Goal: Task Accomplishment & Management: Manage account settings

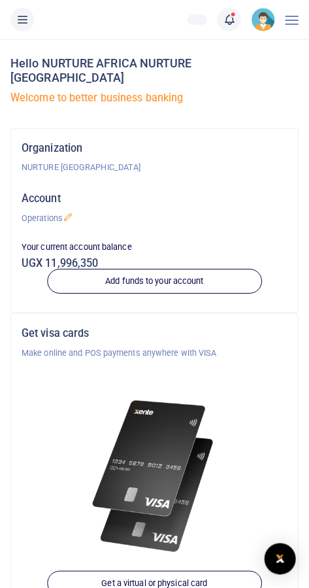
click at [242, 24] on li "Notifications 18 Transactions to act upon" at bounding box center [229, 20] width 34 height 24
click at [236, 20] on span at bounding box center [236, 20] width 0 height 0
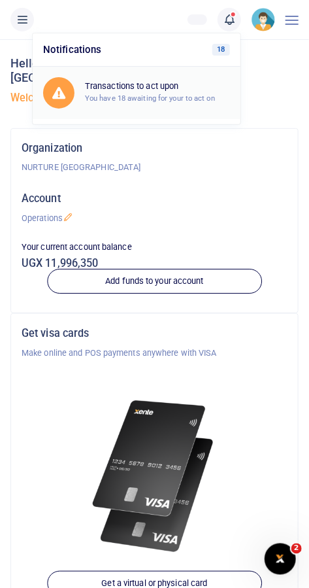
click at [187, 88] on h6 "Transactions to act upon" at bounding box center [157, 86] width 145 height 10
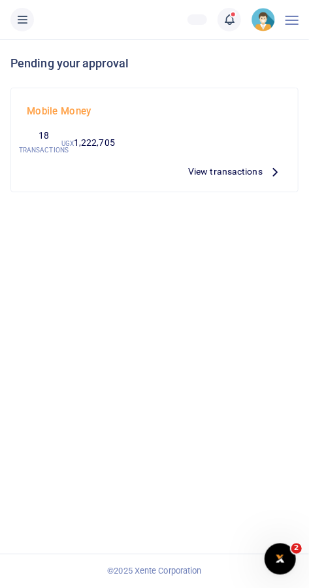
click at [239, 20] on link at bounding box center [230, 20] width 24 height 24
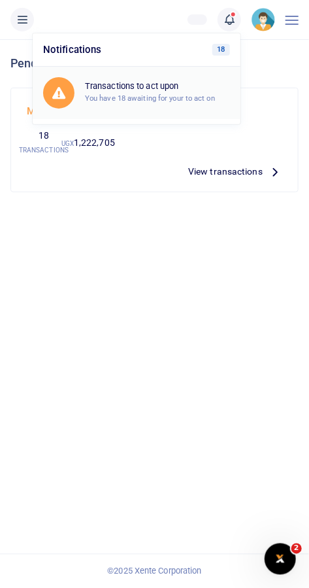
click at [220, 91] on div "Transactions to act upon You have 18 awaiting for your to act on" at bounding box center [157, 92] width 145 height 23
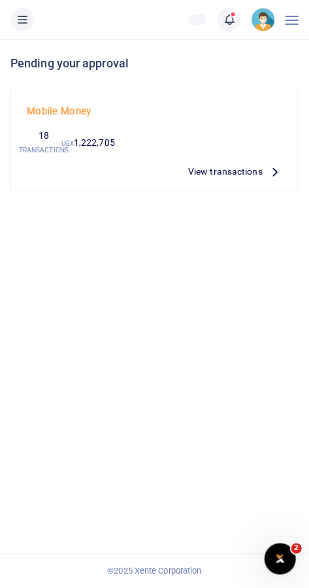
click at [237, 175] on span "View transactions" at bounding box center [225, 171] width 75 height 14
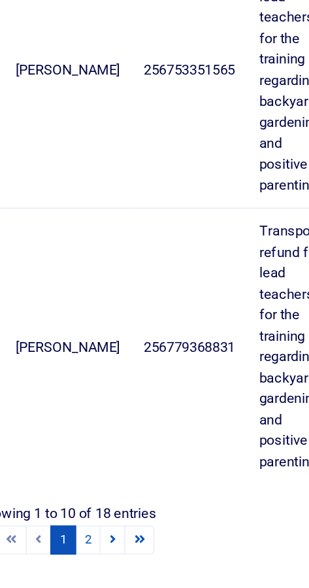
scroll to position [1398, 0]
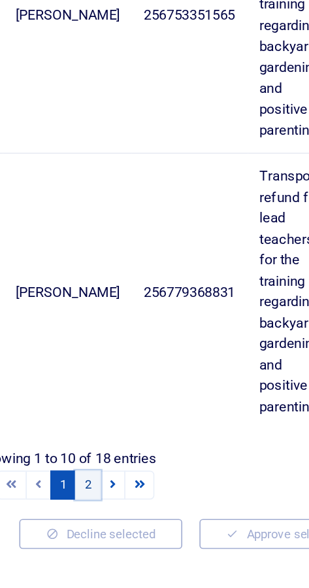
click at [116, 541] on link "2" at bounding box center [118, 543] width 16 height 18
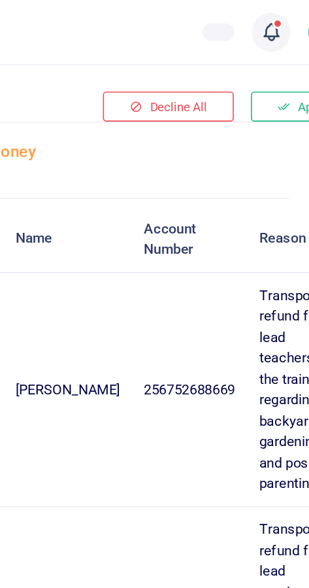
scroll to position [58, 0]
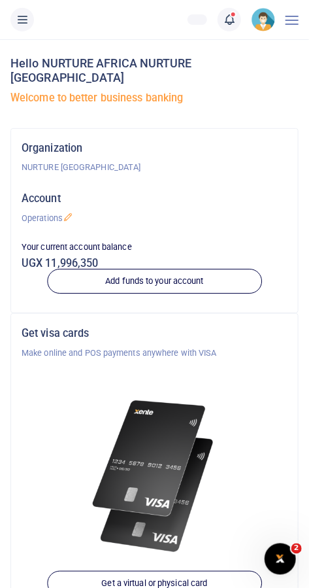
click at [236, 20] on span at bounding box center [236, 20] width 0 height 0
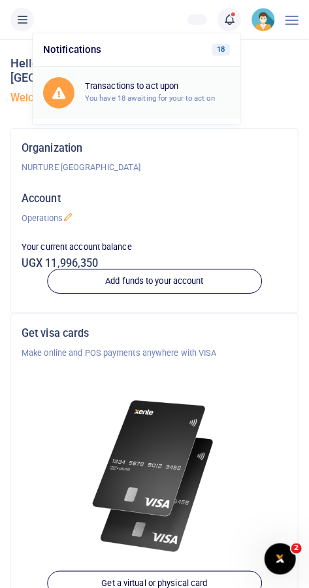
click at [204, 80] on div "Transactions to act upon You have 18 awaiting for your to act on" at bounding box center [136, 92] width 187 height 31
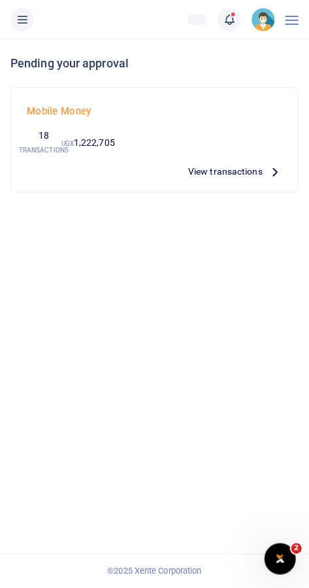
click at [254, 165] on span "View transactions" at bounding box center [225, 171] width 75 height 14
click at [279, 24] on li "NURTURE AFRICA NURTURE AFRICA Operations My profile Help Center Logout" at bounding box center [263, 20] width 34 height 24
click at [286, 14] on div at bounding box center [292, 19] width 13 height 39
click at [18, 24] on icon at bounding box center [22, 19] width 13 height 14
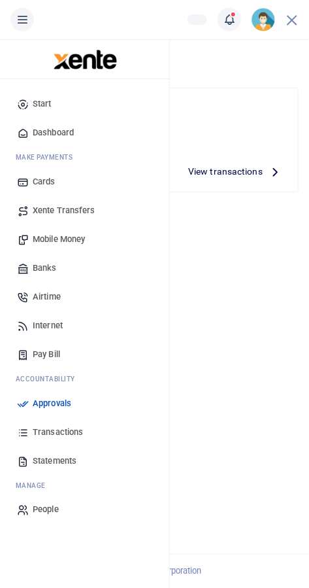
click at [96, 433] on link "Transactions" at bounding box center [84, 432] width 148 height 29
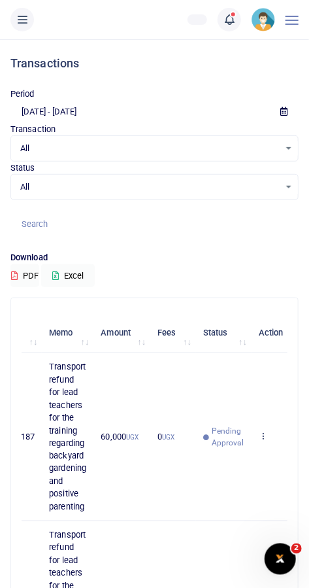
click at [289, 186] on div "All Select an option..." at bounding box center [154, 187] width 287 height 14
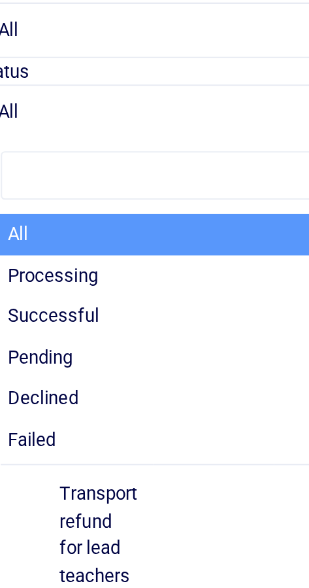
click at [83, 284] on li "Successful" at bounding box center [155, 283] width 286 height 20
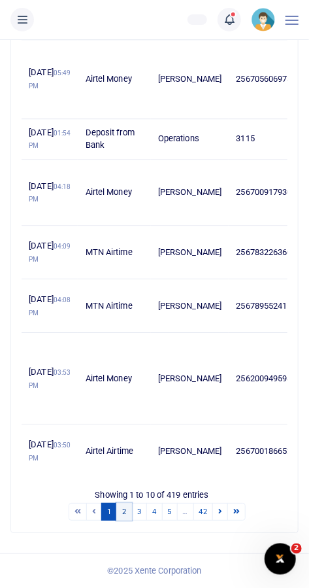
click at [125, 520] on link "2" at bounding box center [124, 512] width 16 height 18
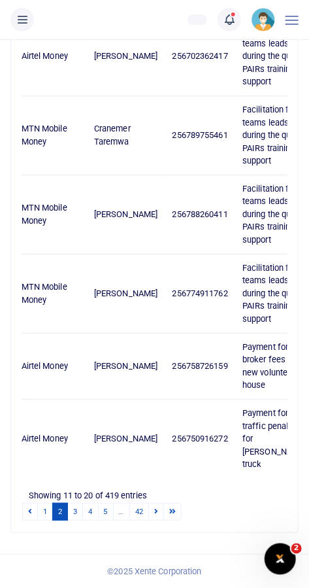
scroll to position [0, 51]
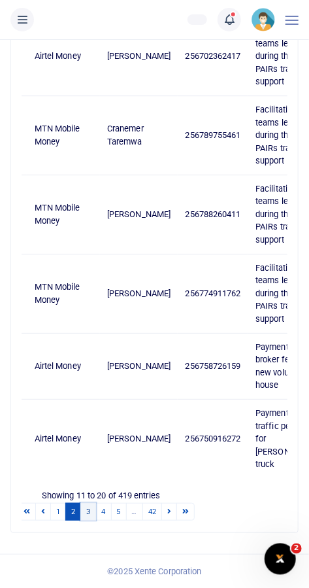
click at [88, 520] on link "3" at bounding box center [88, 512] width 16 height 18
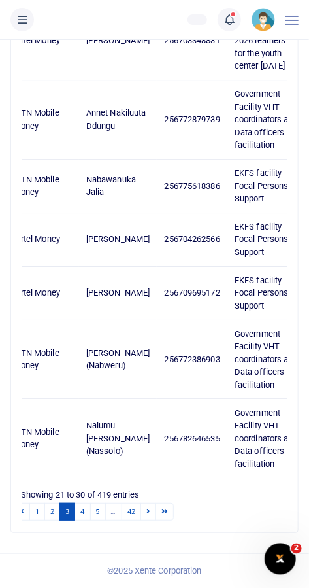
scroll to position [679, 0]
click at [81, 520] on link "4" at bounding box center [83, 512] width 16 height 18
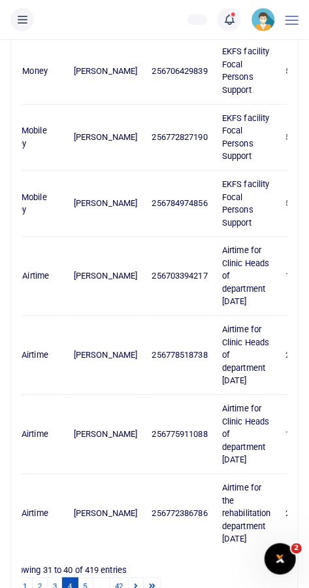
scroll to position [590, 0]
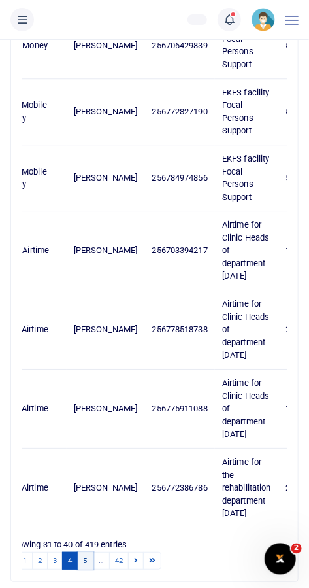
click at [85, 557] on link "5" at bounding box center [86, 561] width 16 height 18
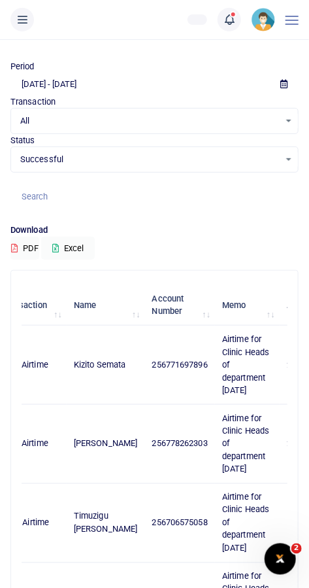
scroll to position [0, 0]
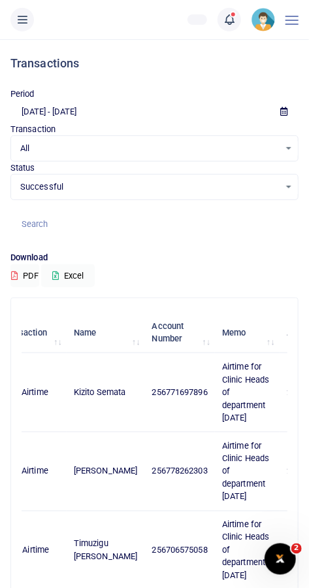
click at [273, 192] on span "Successful" at bounding box center [149, 186] width 259 height 13
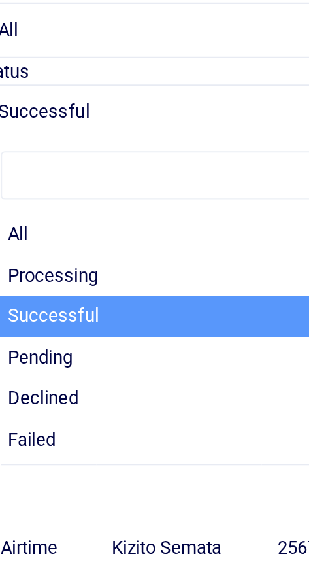
click at [104, 265] on li "Processing" at bounding box center [155, 264] width 286 height 20
select select "PROCESSING"
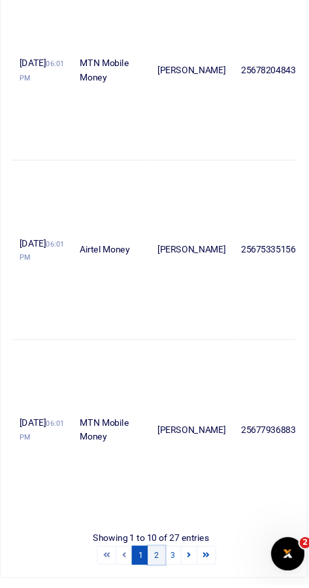
click at [156, 562] on link "2" at bounding box center [157, 561] width 16 height 18
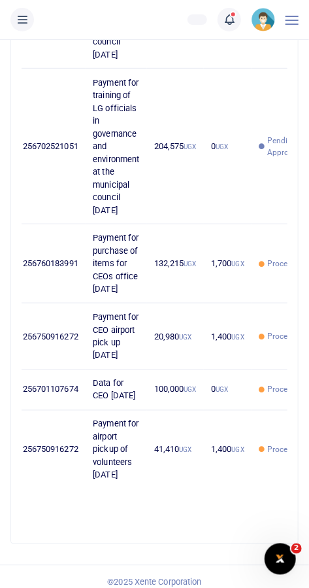
scroll to position [1023, 0]
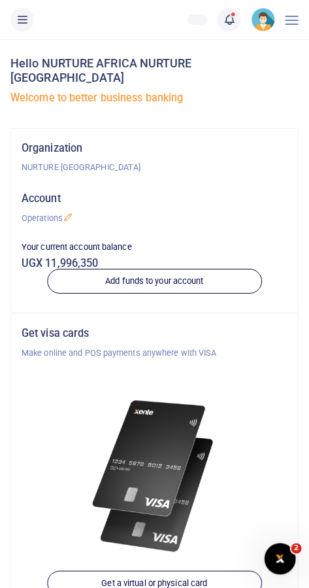
click at [234, 21] on icon at bounding box center [229, 19] width 13 height 14
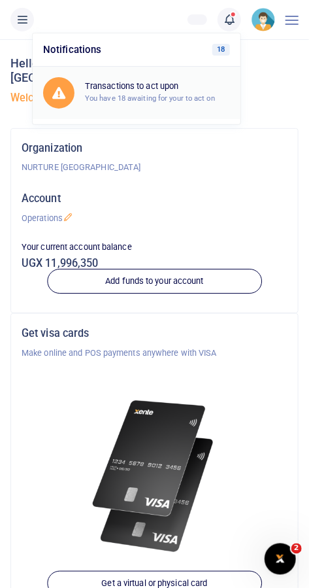
click at [127, 100] on small "You have 18 awaiting for your to act on" at bounding box center [150, 97] width 130 height 9
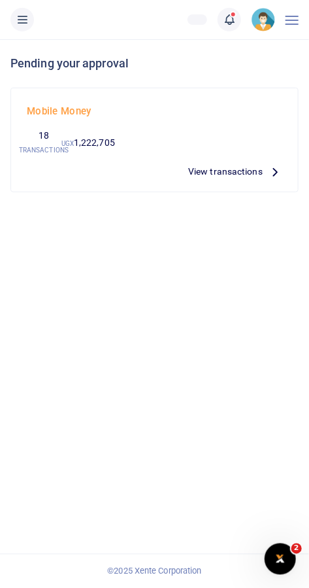
click at [204, 171] on span "View transactions" at bounding box center [225, 171] width 75 height 14
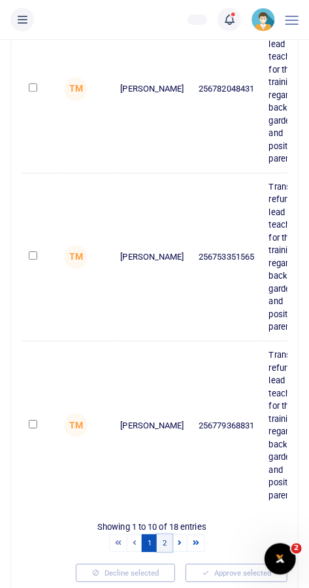
click at [165, 539] on link "2" at bounding box center [165, 543] width 16 height 18
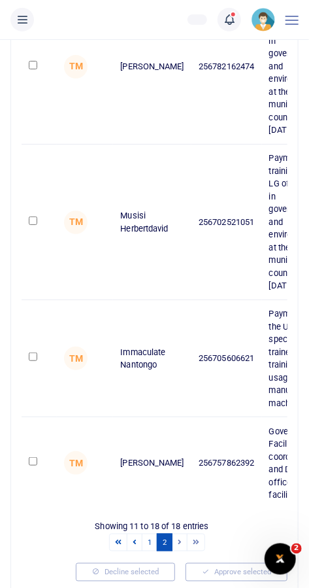
click at [165, 539] on link "2" at bounding box center [165, 542] width 16 height 18
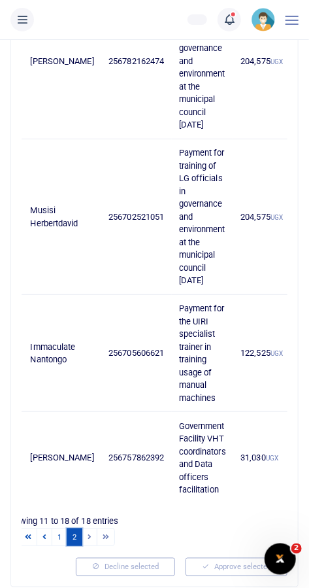
scroll to position [0, 0]
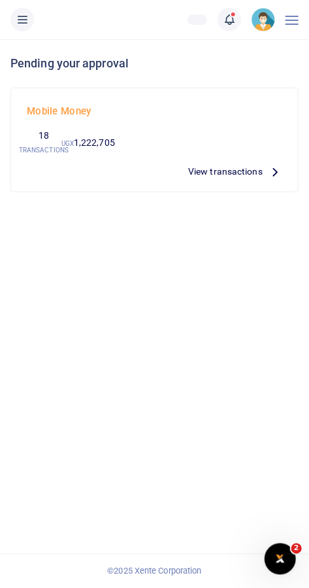
click at [233, 24] on icon at bounding box center [229, 19] width 13 height 14
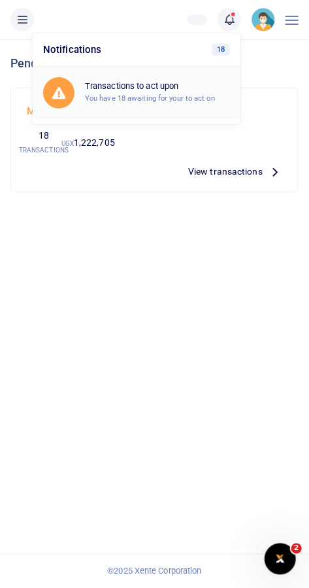
click at [187, 89] on h6 "Transactions to act upon" at bounding box center [157, 86] width 145 height 10
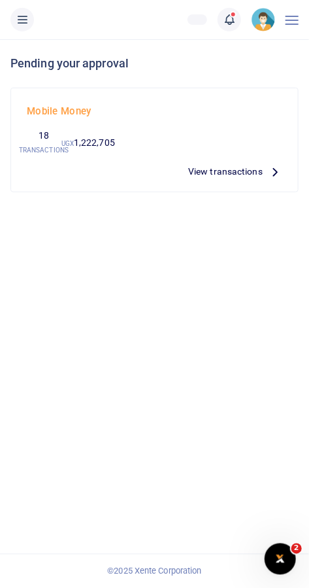
click at [27, 27] on button at bounding box center [22, 20] width 24 height 24
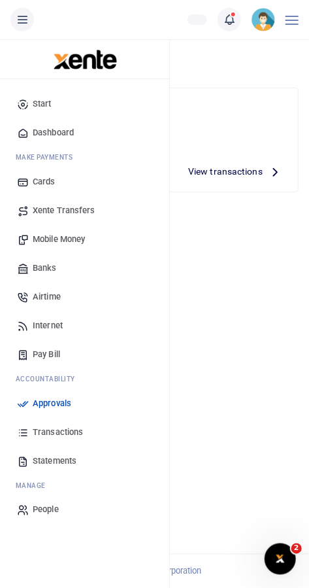
click at [80, 439] on link "Transactions" at bounding box center [84, 432] width 148 height 29
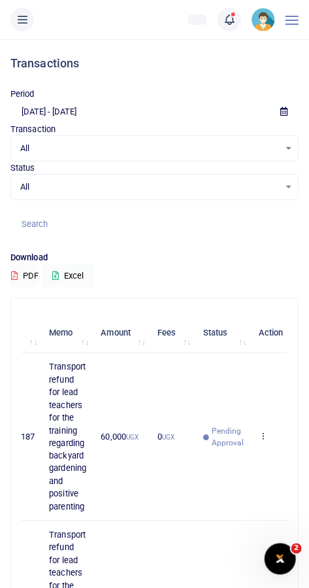
click at [276, 186] on span "All" at bounding box center [149, 186] width 259 height 13
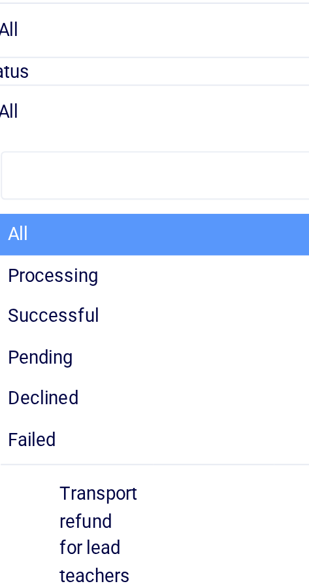
click at [84, 264] on li "Processing" at bounding box center [155, 264] width 286 height 20
select select "PROCESSING"
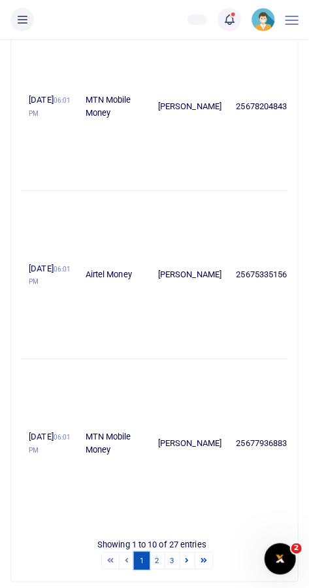
click at [150, 562] on link "1" at bounding box center [142, 561] width 16 height 18
click at [157, 557] on link "2" at bounding box center [157, 561] width 16 height 18
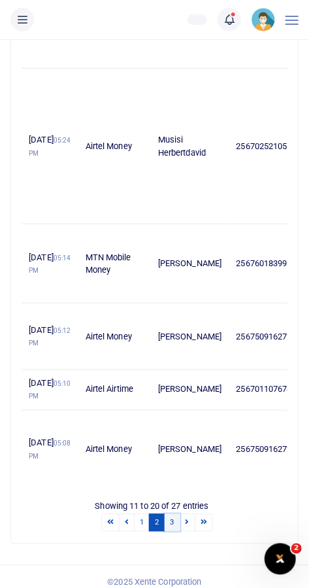
click at [172, 531] on link "3" at bounding box center [173, 523] width 16 height 18
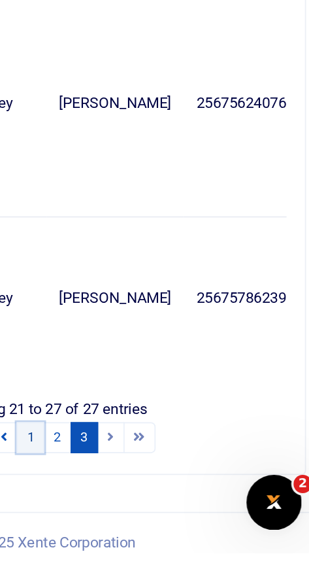
click at [145, 531] on link "1" at bounding box center [142, 522] width 16 height 18
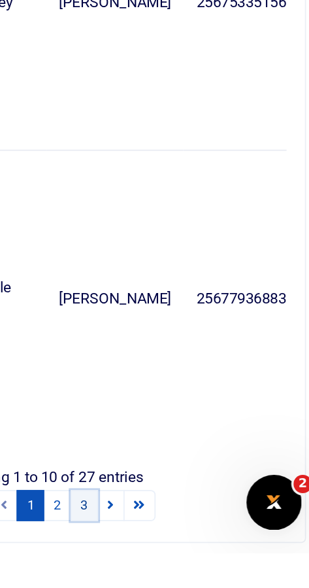
click at [174, 558] on link "3" at bounding box center [173, 561] width 16 height 18
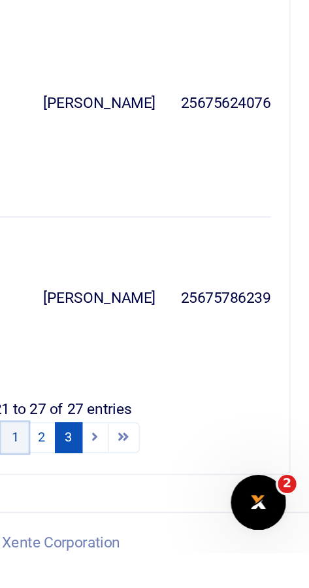
click at [146, 531] on link "1" at bounding box center [142, 522] width 16 height 18
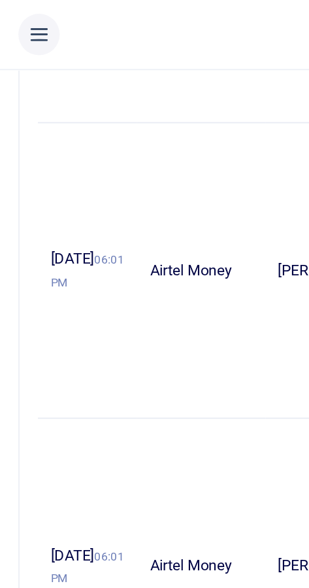
click at [26, 21] on icon at bounding box center [22, 19] width 13 height 14
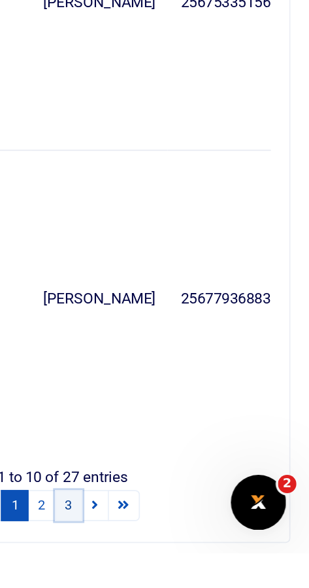
click at [173, 558] on link "3" at bounding box center [173, 561] width 16 height 18
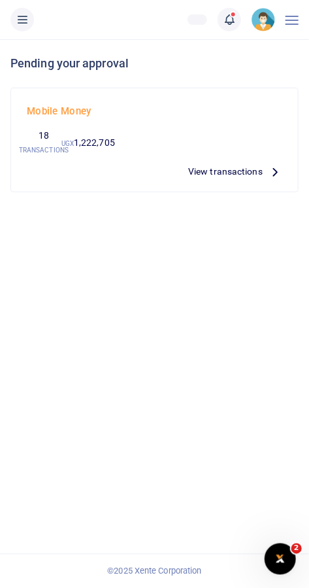
click at [225, 26] on icon at bounding box center [229, 19] width 13 height 14
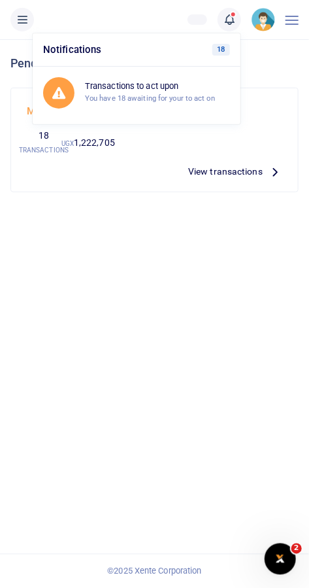
click at [159, 271] on div "View by batch Pending your approval Mobile Money 18 TRANSACTIONS UGX 1,222,705 …" at bounding box center [154, 313] width 309 height 548
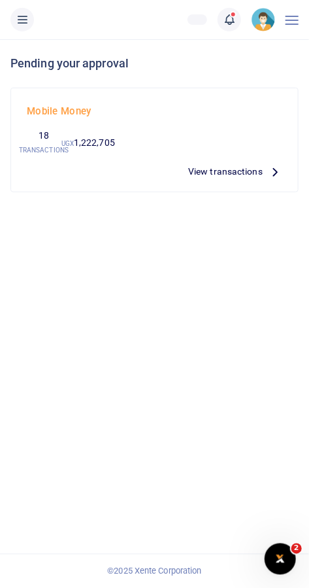
click at [26, 24] on icon at bounding box center [22, 19] width 13 height 14
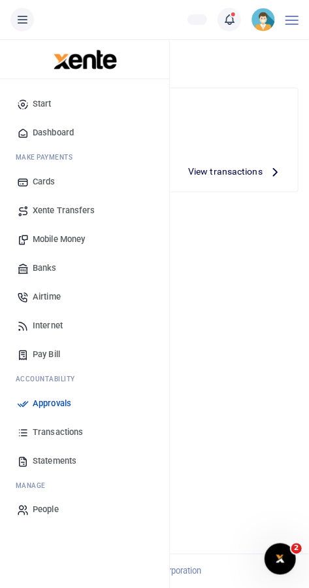
click at [105, 436] on link "Transactions" at bounding box center [84, 432] width 148 height 29
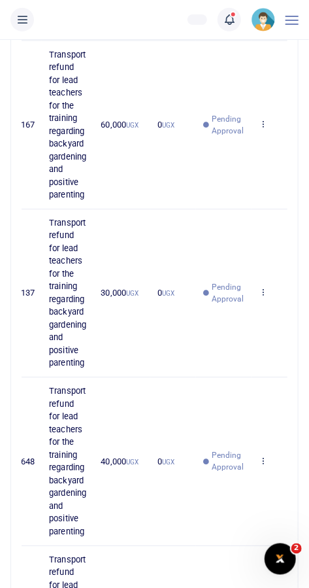
scroll to position [480, 0]
click at [235, 27] on link at bounding box center [230, 20] width 24 height 24
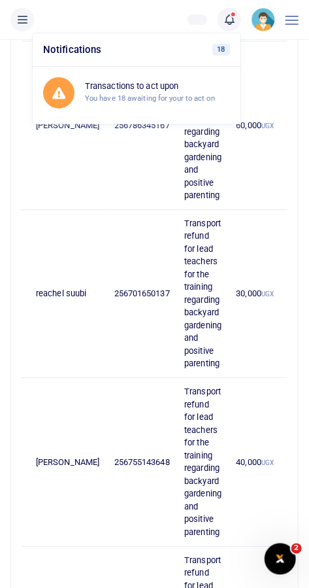
scroll to position [0, 0]
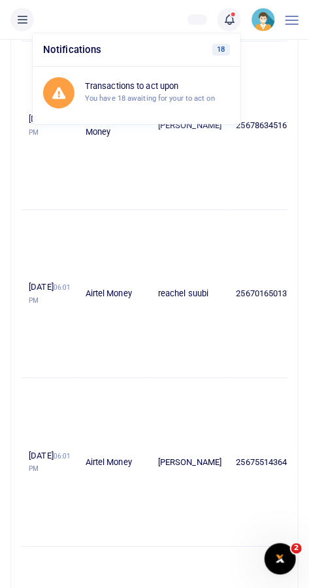
click at [152, 176] on td "[PERSON_NAME]" at bounding box center [190, 125] width 78 height 168
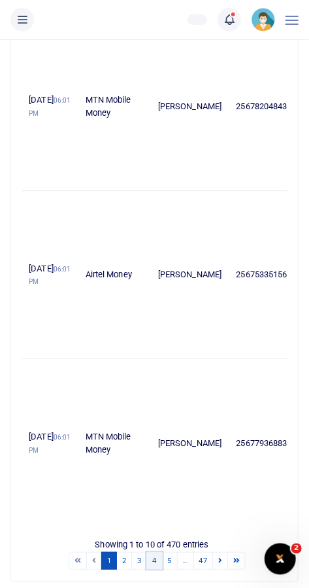
click at [154, 558] on link "4" at bounding box center [154, 561] width 16 height 18
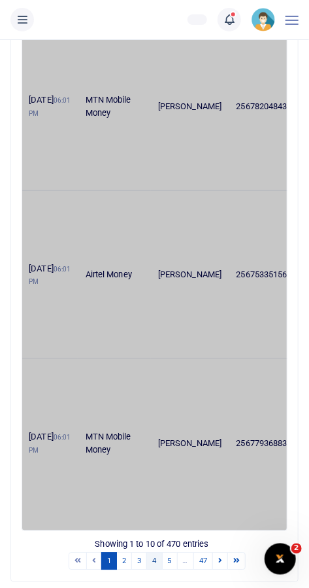
scroll to position [1516, 0]
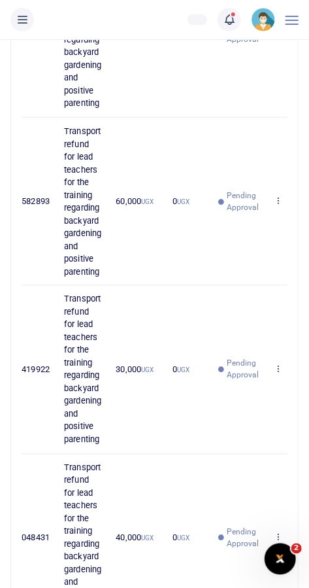
scroll to position [0, 254]
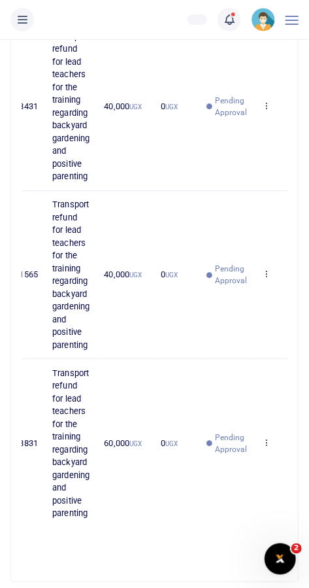
click at [255, 456] on td "View details Send again" at bounding box center [281, 442] width 52 height 167
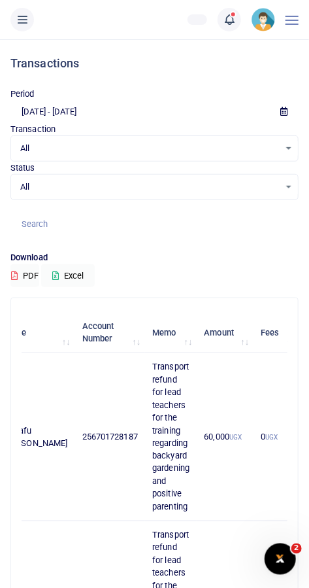
scroll to position [0, 146]
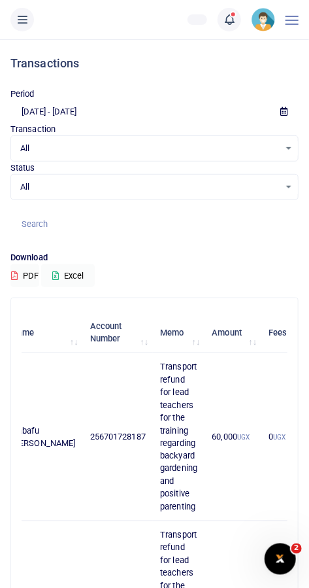
click at [276, 190] on span "All" at bounding box center [149, 186] width 259 height 13
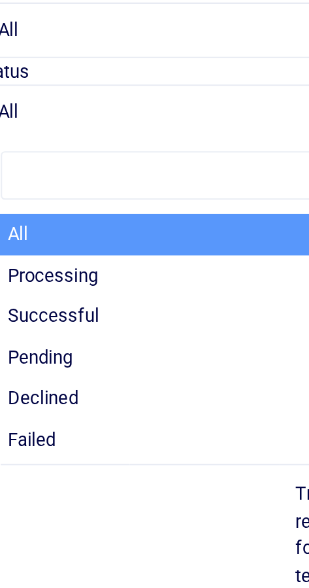
click at [101, 265] on li "Processing" at bounding box center [155, 264] width 286 height 20
select select "PROCESSING"
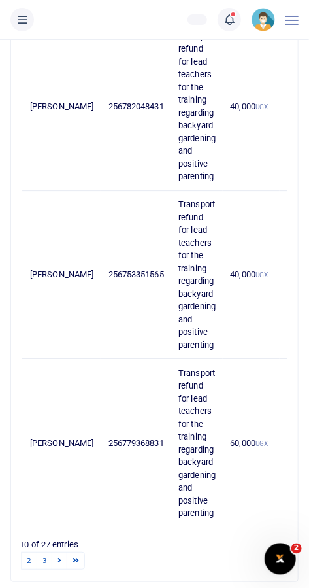
scroll to position [0, 0]
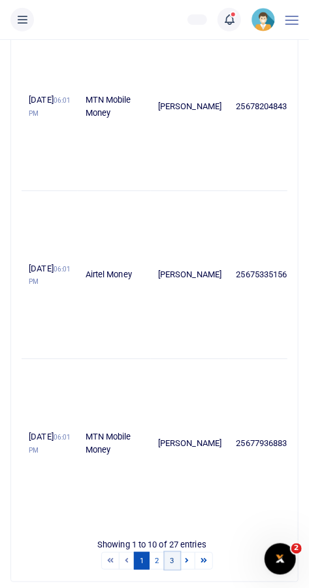
click at [172, 556] on link "3" at bounding box center [173, 561] width 16 height 18
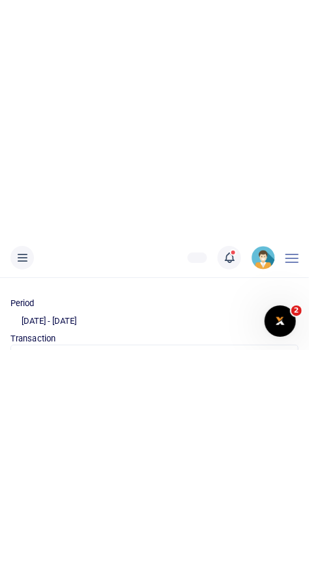
scroll to position [29, 0]
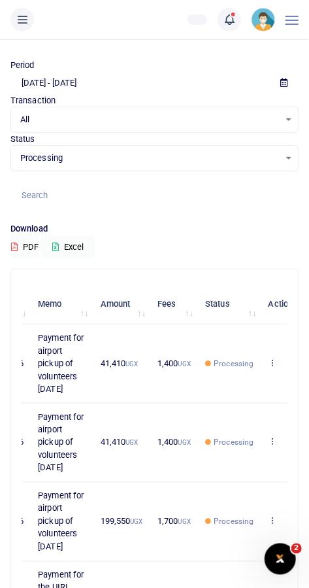
click at [30, 22] on button at bounding box center [22, 20] width 24 height 24
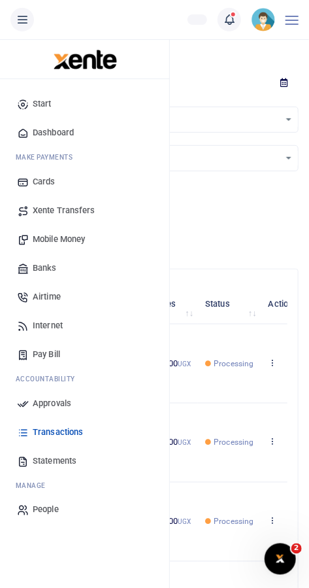
click at [250, 188] on input at bounding box center [154, 195] width 288 height 22
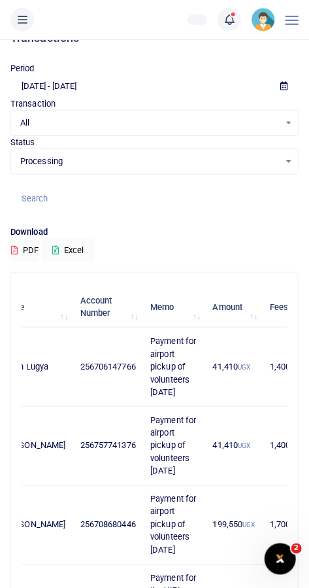
scroll to position [0, 0]
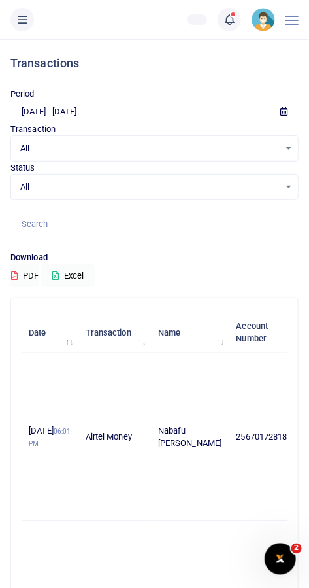
click at [164, 17] on ul "NURTURE [GEOGRAPHIC_DATA]" at bounding box center [88, 19] width 177 height 39
click at [30, 21] on button at bounding box center [22, 20] width 24 height 24
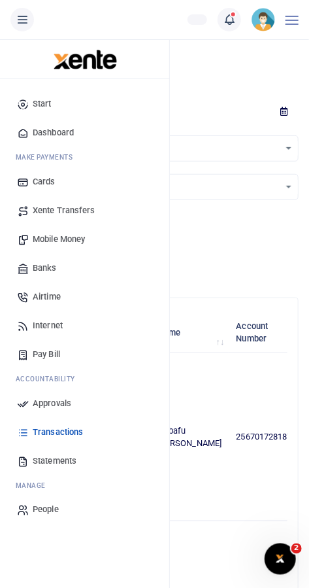
click at [80, 428] on span "Transactions" at bounding box center [58, 431] width 50 height 13
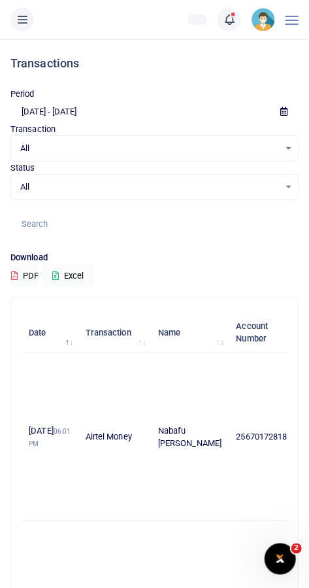
click at [288, 22] on div at bounding box center [292, 19] width 13 height 39
click at [287, 25] on div at bounding box center [292, 19] width 13 height 39
click at [291, 144] on div "All Select an option..." at bounding box center [154, 148] width 287 height 14
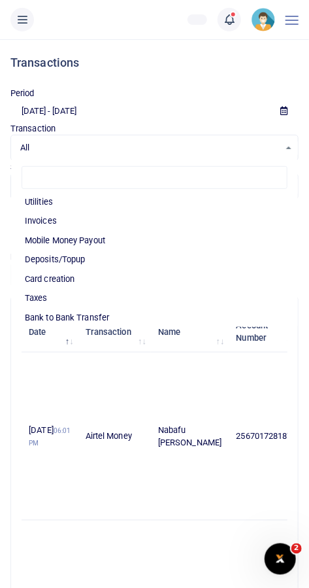
scroll to position [1, 0]
click at [278, 142] on span "All" at bounding box center [149, 147] width 259 height 13
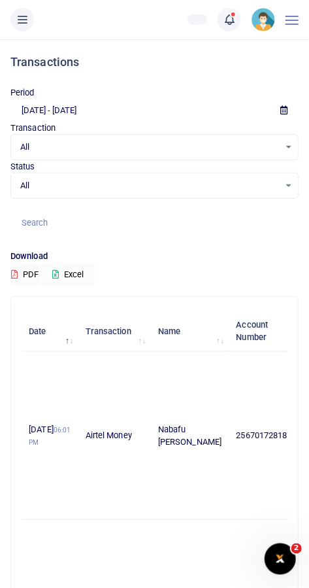
click at [289, 146] on div "All Select an option..." at bounding box center [154, 147] width 287 height 14
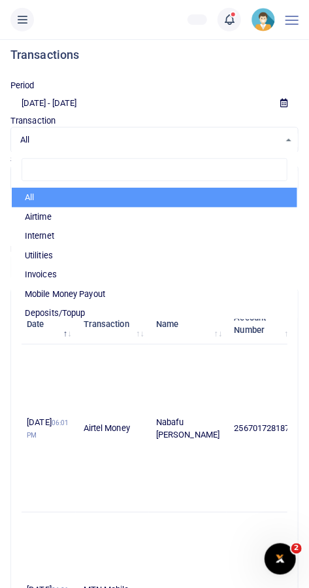
scroll to position [0, 0]
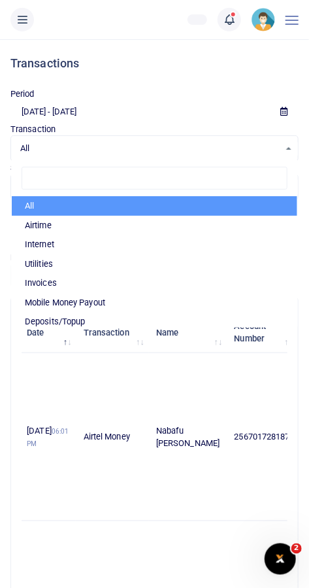
click at [173, 122] on input "[DATE] - [DATE]" at bounding box center [139, 112] width 259 height 22
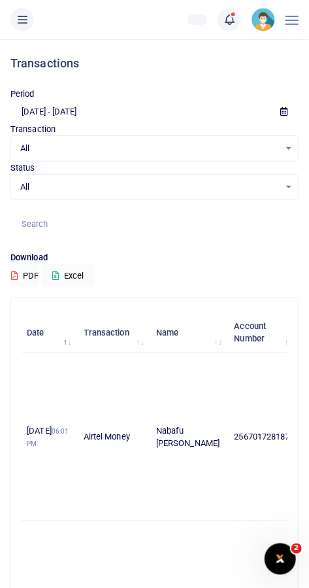
click at [149, 407] on td "Nabafu [PERSON_NAME]" at bounding box center [188, 437] width 78 height 168
click at [107, 191] on span "All" at bounding box center [149, 186] width 259 height 13
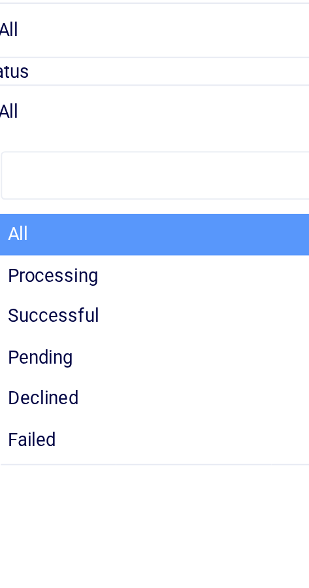
click at [82, 263] on li "Processing" at bounding box center [155, 264] width 286 height 20
select select "PROCESSING"
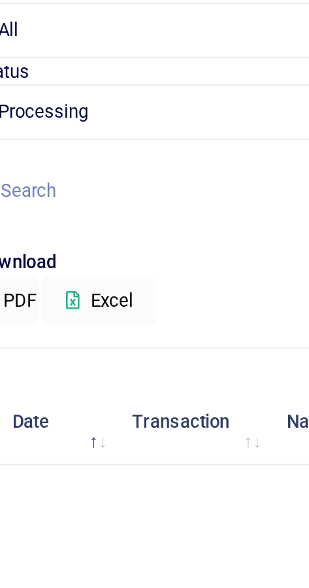
click at [81, 224] on input at bounding box center [154, 223] width 288 height 22
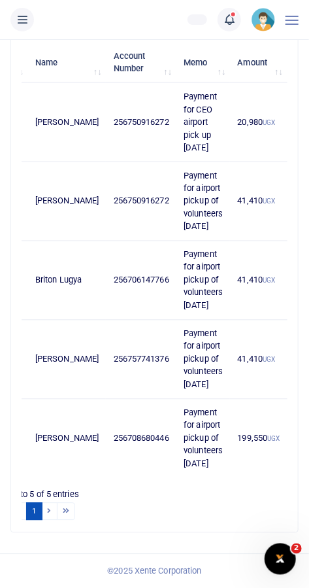
scroll to position [0, 123]
type input "Airport"
click at [287, 19] on div at bounding box center [292, 19] width 13 height 39
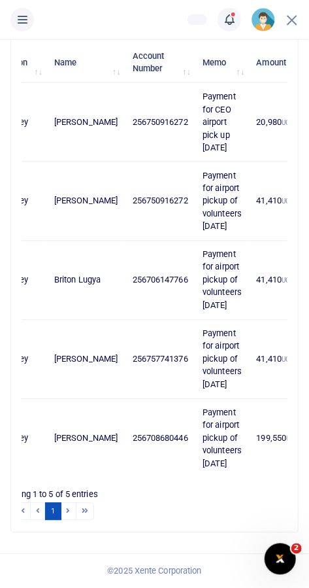
scroll to position [0, 99]
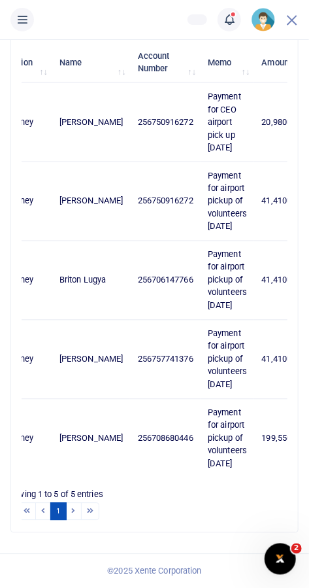
click at [25, 22] on icon at bounding box center [22, 19] width 13 height 14
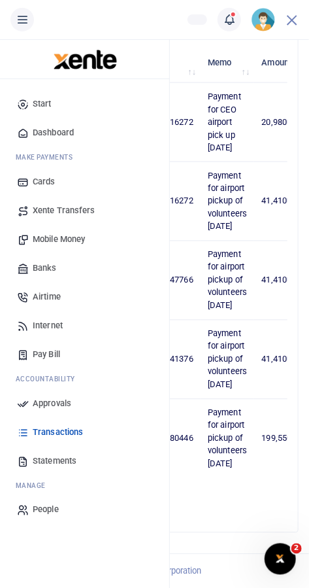
click at [254, 252] on td "41,410 UGX" at bounding box center [282, 280] width 57 height 79
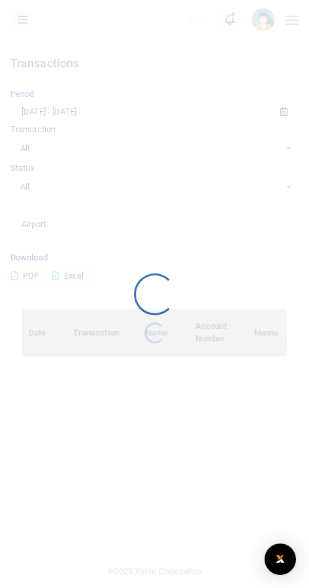
select select "PROCESSING"
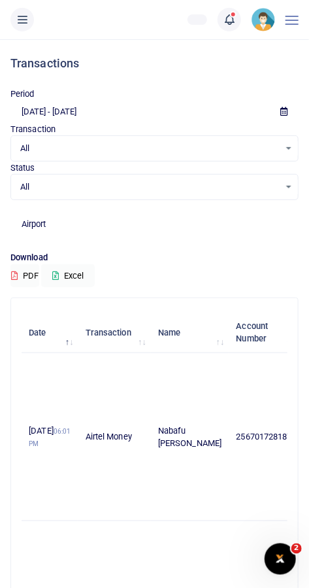
click at [204, 222] on input "Airport" at bounding box center [154, 223] width 288 height 22
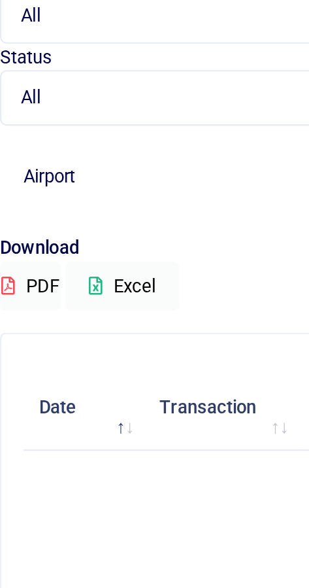
click at [115, 182] on span "All" at bounding box center [149, 186] width 259 height 13
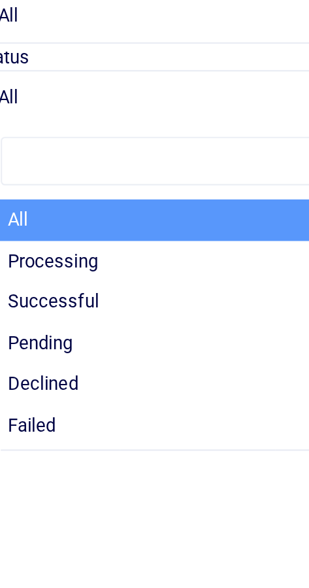
click at [84, 264] on li "Processing" at bounding box center [155, 264] width 286 height 20
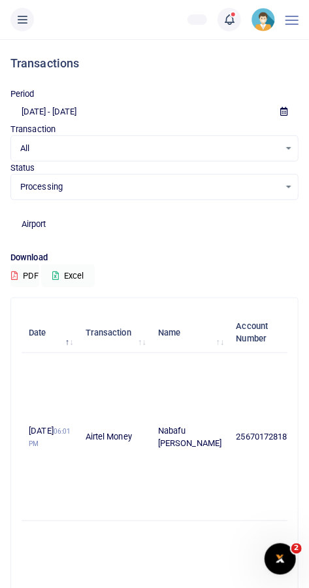
click at [99, 227] on input "Airport" at bounding box center [154, 223] width 288 height 22
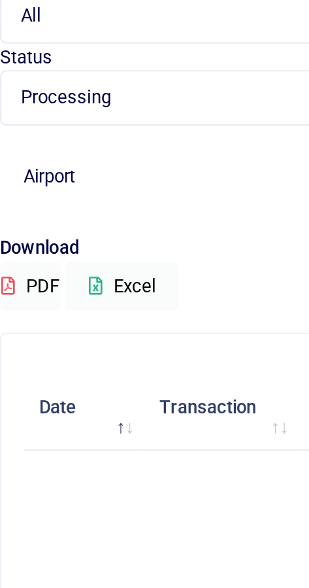
click at [97, 190] on span "Processing" at bounding box center [149, 186] width 259 height 13
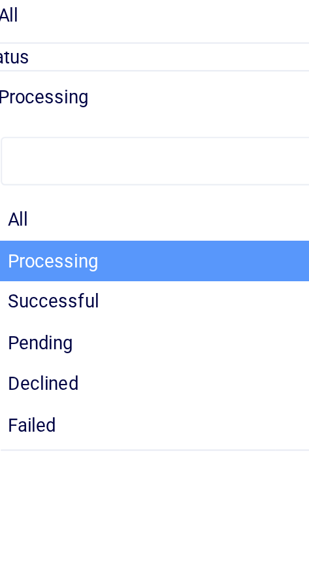
click at [83, 267] on li "Processing" at bounding box center [155, 264] width 286 height 20
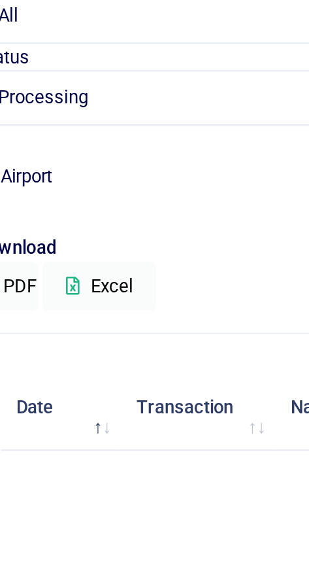
click at [102, 221] on input "Airport" at bounding box center [154, 223] width 288 height 22
click at [101, 228] on input "Airport" at bounding box center [154, 223] width 288 height 22
click at [118, 256] on p "Download" at bounding box center [154, 258] width 288 height 14
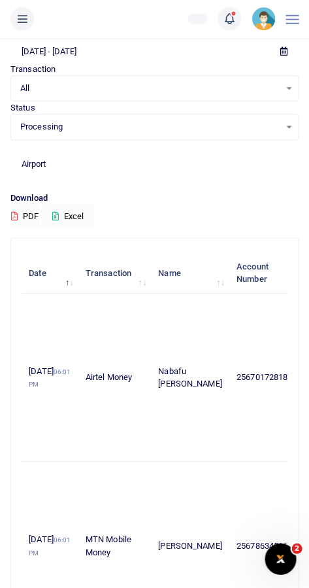
scroll to position [59, 0]
click at [189, 397] on td "Nabafu [PERSON_NAME]" at bounding box center [190, 377] width 78 height 168
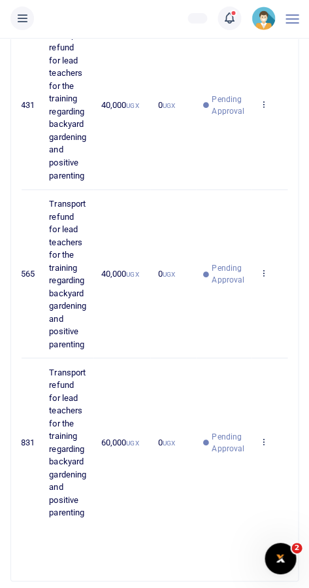
scroll to position [0, 0]
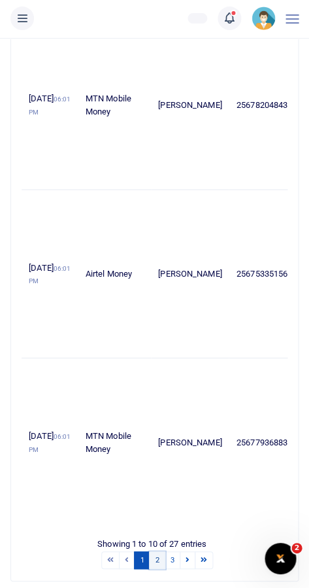
click at [157, 557] on link "2" at bounding box center [157, 561] width 16 height 18
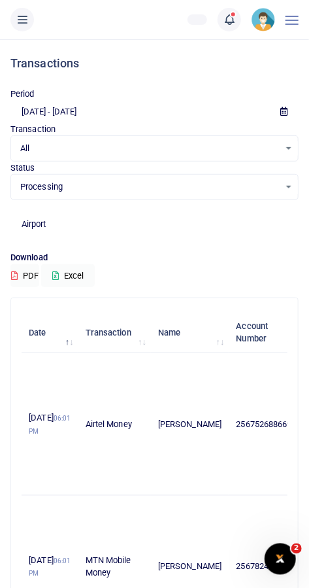
click at [121, 152] on span "All" at bounding box center [149, 148] width 259 height 13
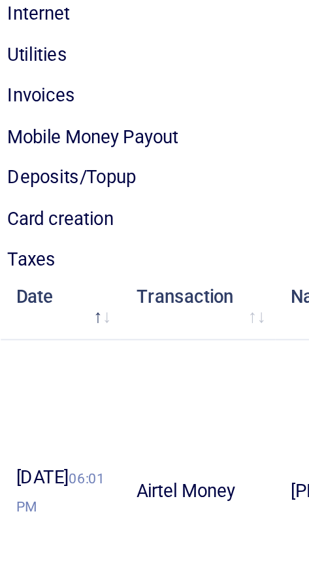
scroll to position [46, 0]
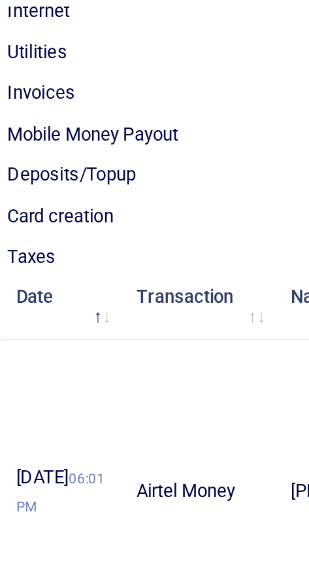
click at [110, 257] on li "Mobile Money Payout" at bounding box center [155, 256] width 286 height 20
select select "PAYOUT"
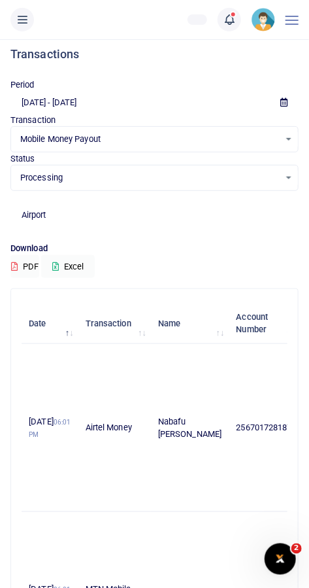
scroll to position [13, 0]
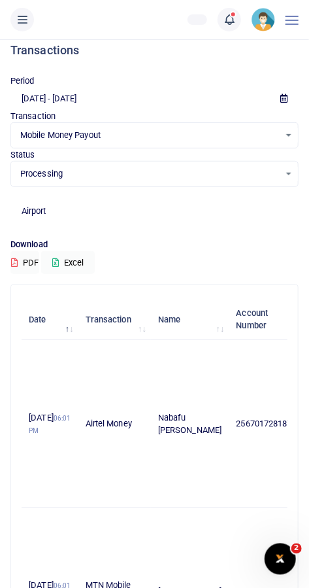
click at [275, 129] on span "Mobile Money Payout" at bounding box center [149, 135] width 259 height 13
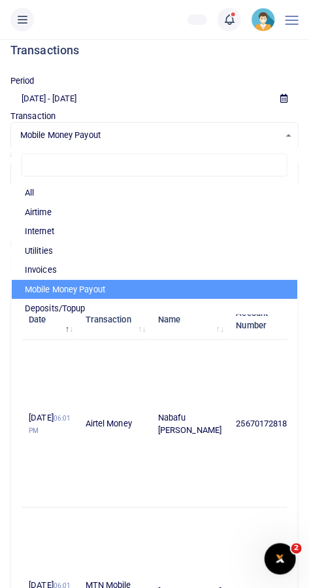
scroll to position [40, 0]
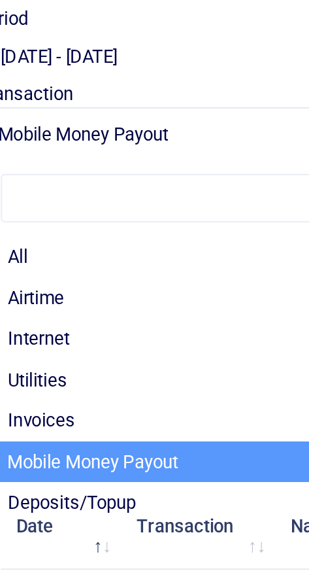
click at [51, 169] on li "All" at bounding box center [155, 166] width 286 height 20
select select
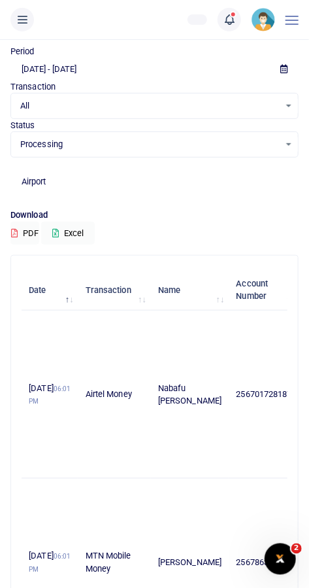
scroll to position [45, 0]
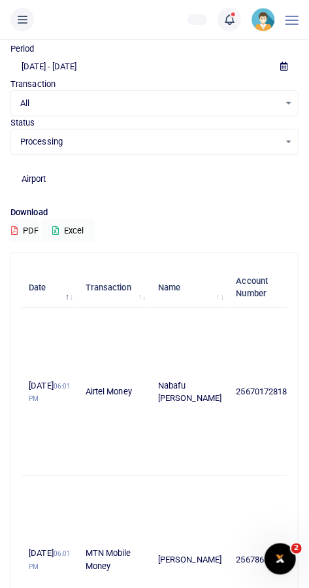
click at [31, 21] on button at bounding box center [22, 20] width 24 height 24
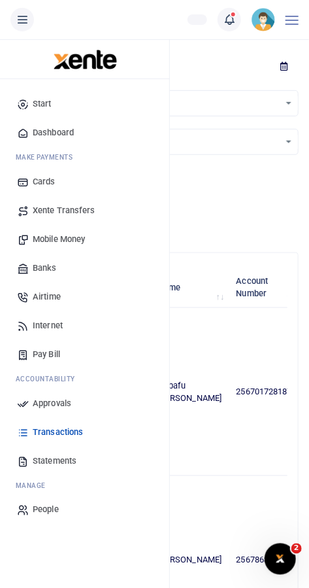
click at [90, 436] on link "Transactions" at bounding box center [84, 432] width 148 height 29
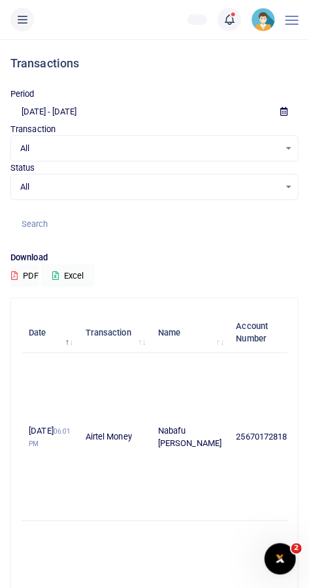
click at [122, 189] on span "All" at bounding box center [149, 186] width 259 height 13
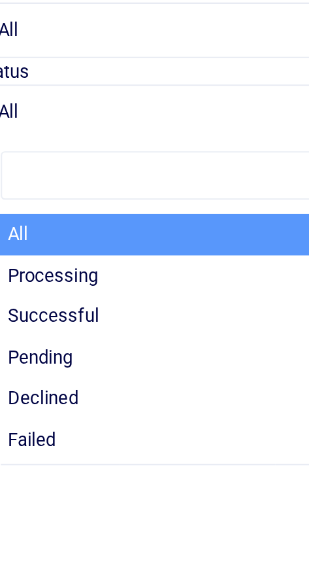
click at [84, 265] on li "Processing" at bounding box center [155, 264] width 286 height 20
select select "PROCESSING"
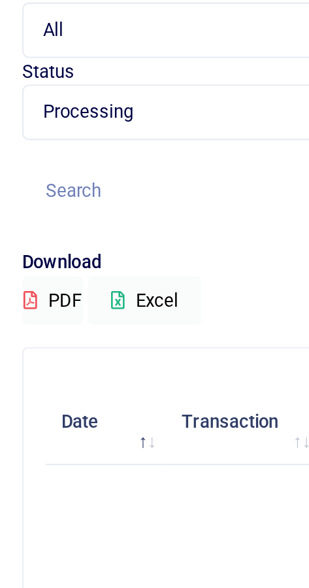
click at [58, 225] on input at bounding box center [154, 223] width 288 height 22
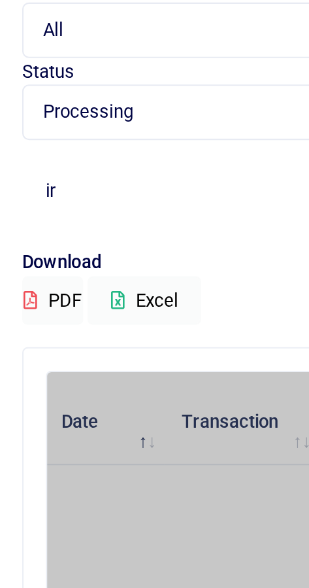
type input "i"
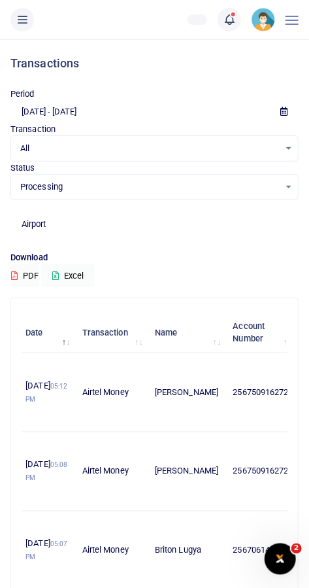
scroll to position [0, 3]
type input "Airport"
click at [220, 72] on div "Transactions" at bounding box center [154, 63] width 288 height 48
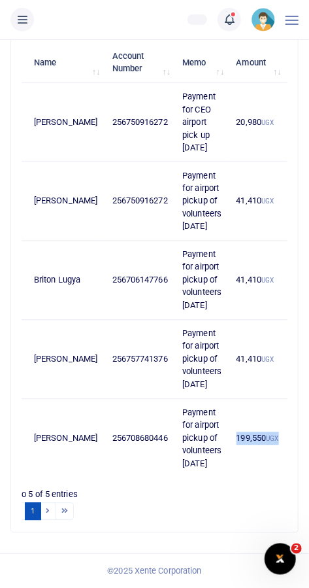
scroll to position [0, 127]
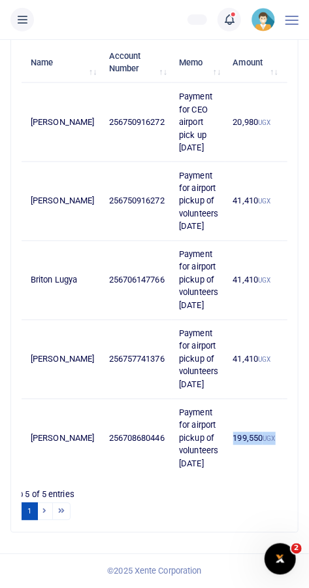
click at [237, 350] on td "41,410 UGX" at bounding box center [253, 359] width 57 height 79
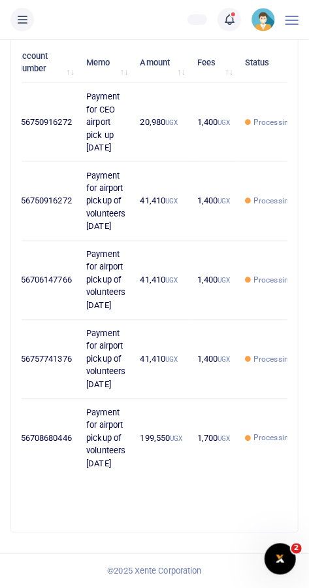
scroll to position [0, 222]
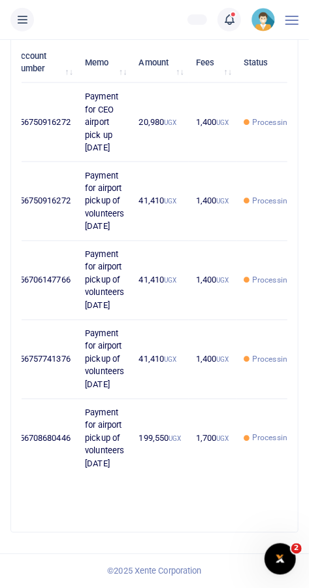
click at [237, 27] on link at bounding box center [230, 20] width 24 height 24
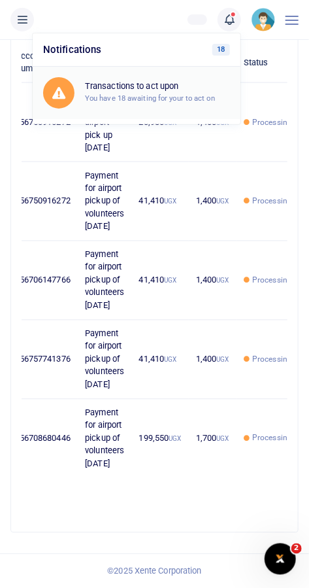
click at [202, 84] on h6 "Transactions to act upon" at bounding box center [157, 86] width 145 height 10
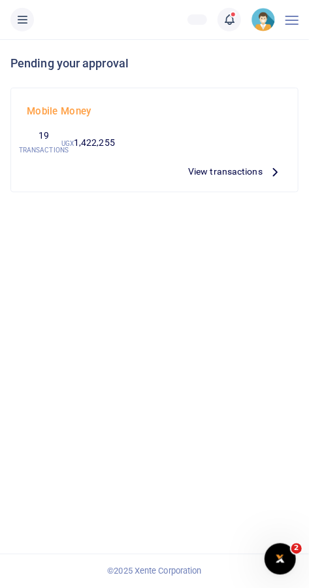
click at [229, 16] on icon at bounding box center [229, 19] width 13 height 14
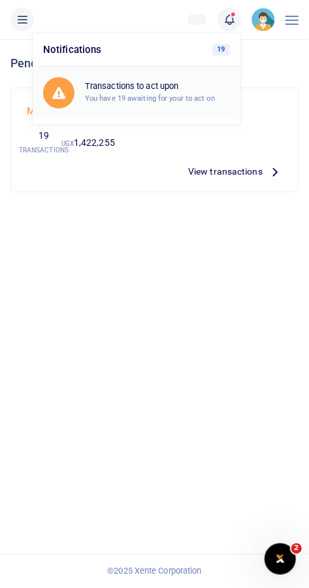
click at [195, 97] on small "You have 19 awaiting for your to act on" at bounding box center [150, 97] width 130 height 9
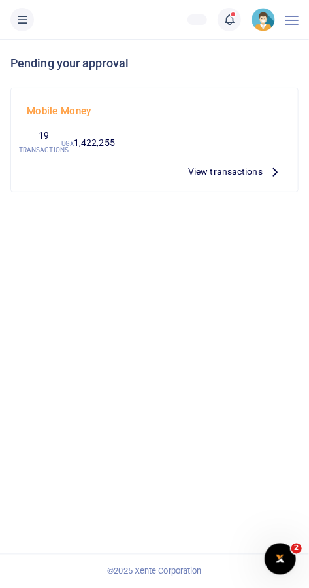
click at [241, 171] on span "View transactions" at bounding box center [225, 171] width 75 height 14
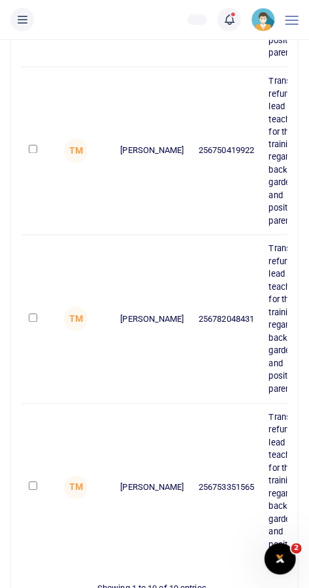
scroll to position [1283, 0]
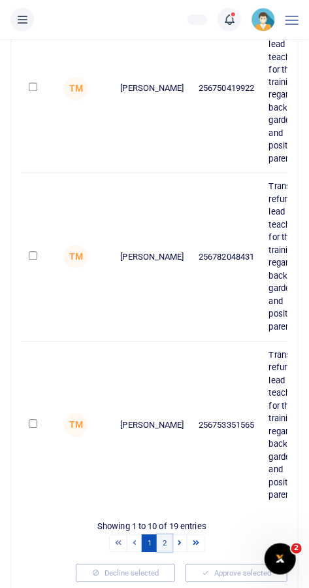
click at [165, 539] on link "2" at bounding box center [165, 544] width 16 height 18
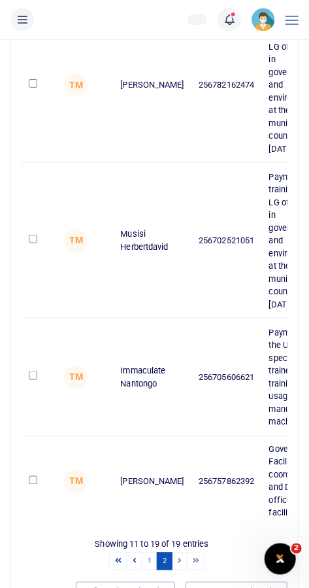
scroll to position [950, 0]
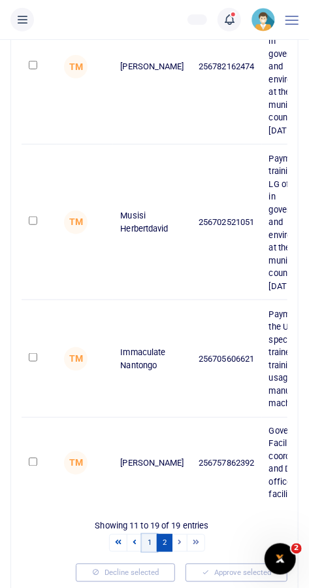
click at [150, 540] on link "1" at bounding box center [150, 543] width 16 height 18
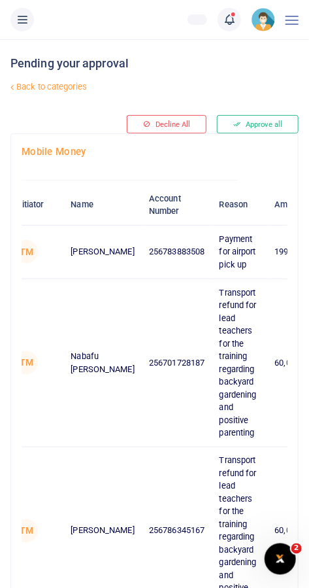
scroll to position [0, 0]
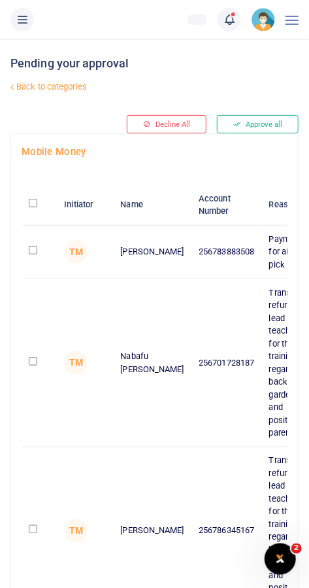
click at [32, 247] on input "checkbox" at bounding box center [33, 250] width 8 height 8
checkbox input "true"
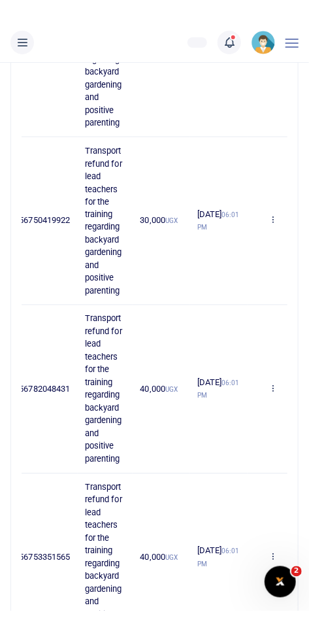
scroll to position [1283, 0]
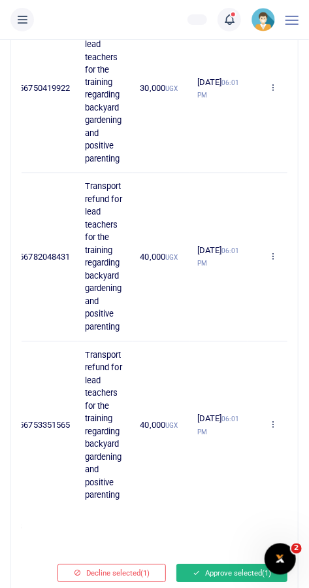
click at [219, 566] on button "Approve selected (1)" at bounding box center [231, 573] width 111 height 18
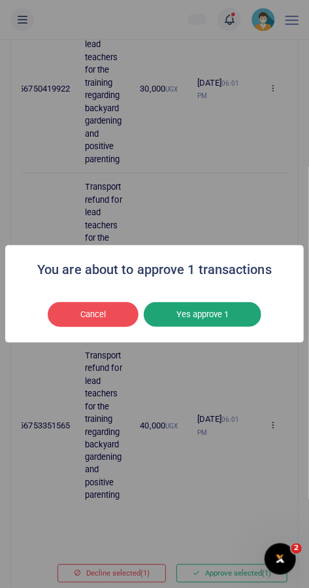
click at [230, 327] on button "Yes approve 1" at bounding box center [203, 314] width 118 height 25
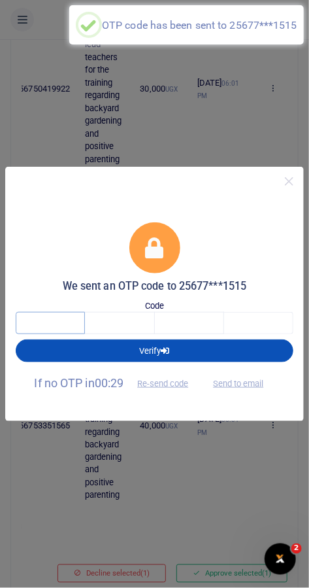
click at [63, 334] on input "text" at bounding box center [50, 323] width 69 height 22
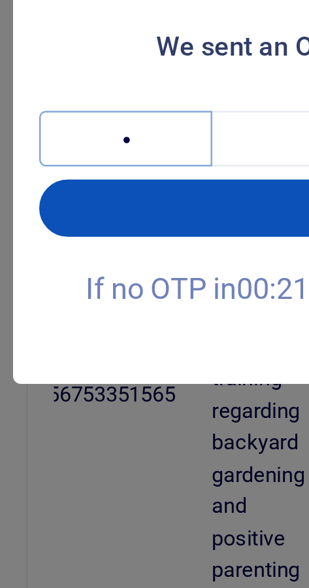
type input "9"
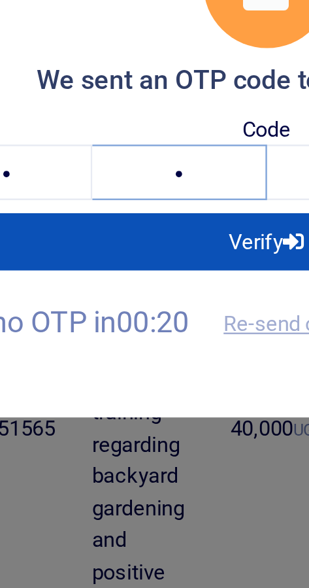
type input "3"
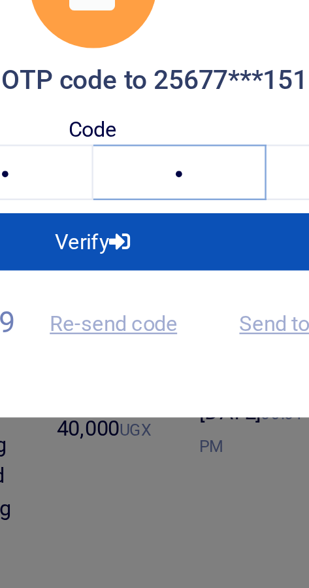
type input "9"
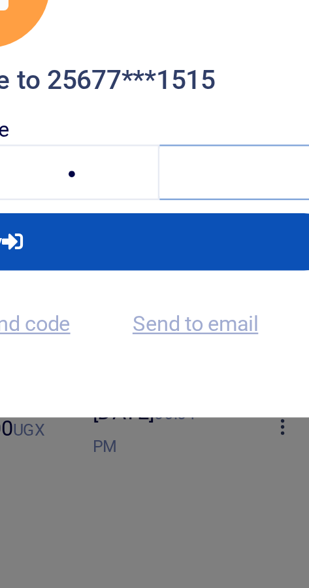
type input "0"
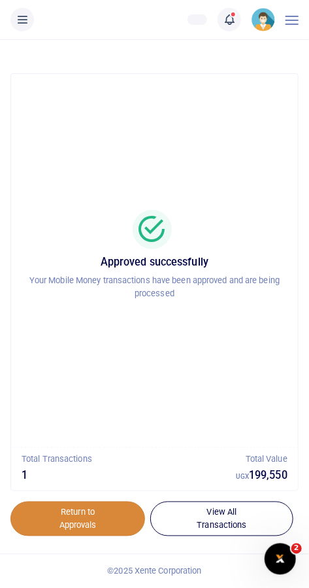
click at [98, 512] on link "Return to Approvals" at bounding box center [77, 518] width 135 height 35
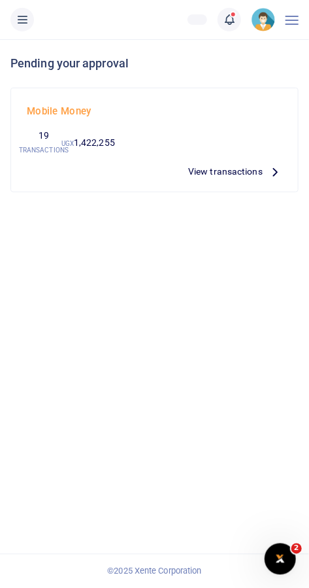
click at [237, 169] on span "View transactions" at bounding box center [225, 171] width 75 height 14
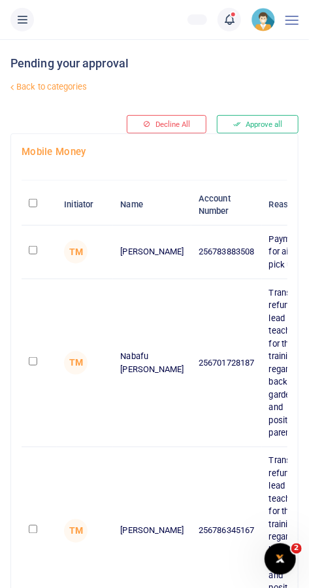
click at [36, 252] on input "checkbox" at bounding box center [33, 250] width 8 height 8
checkbox input "true"
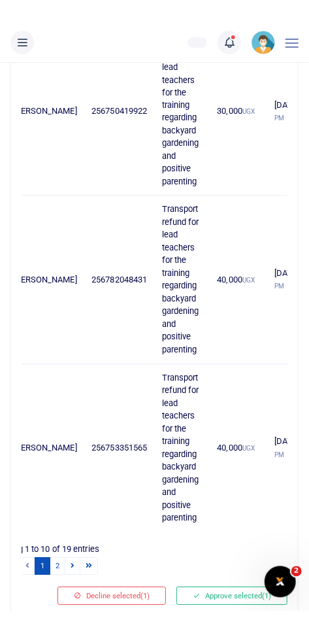
scroll to position [0, 184]
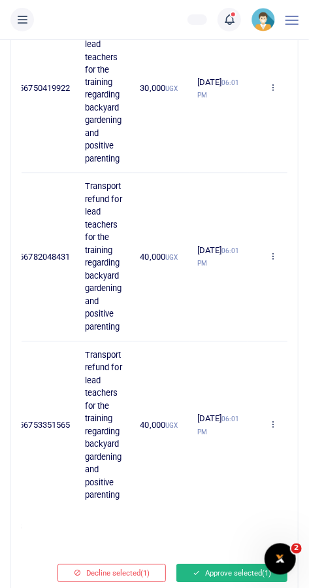
click at [226, 570] on button "Approve selected (1)" at bounding box center [231, 573] width 111 height 18
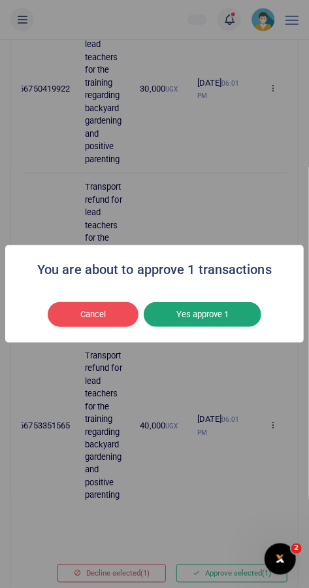
click at [225, 327] on button "Yes approve 1" at bounding box center [203, 314] width 118 height 25
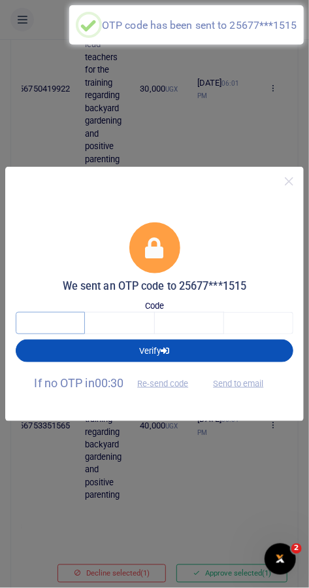
click at [53, 334] on input "text" at bounding box center [50, 323] width 69 height 22
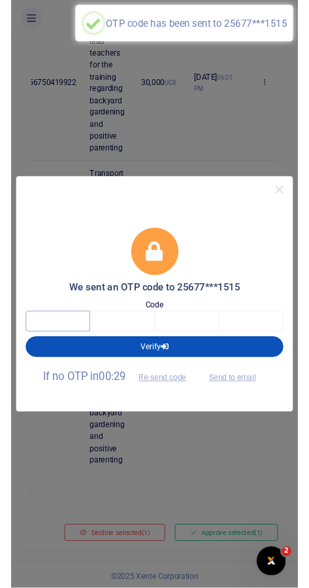
scroll to position [1283, 0]
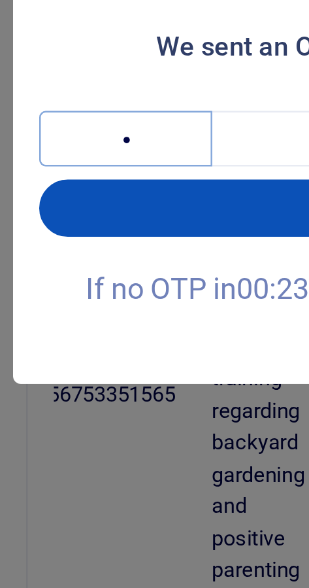
type input "8"
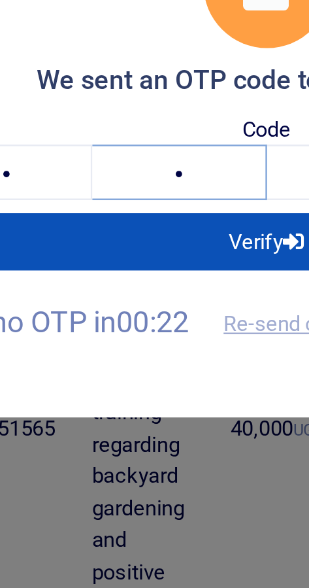
type input "1"
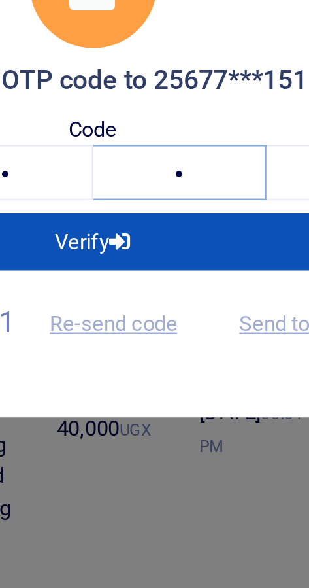
type input "8"
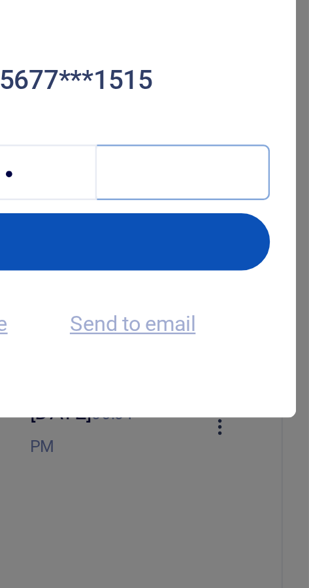
type input "4"
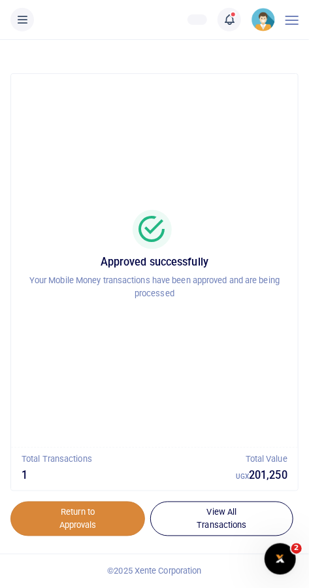
click at [104, 512] on link "Return to Approvals" at bounding box center [77, 518] width 135 height 35
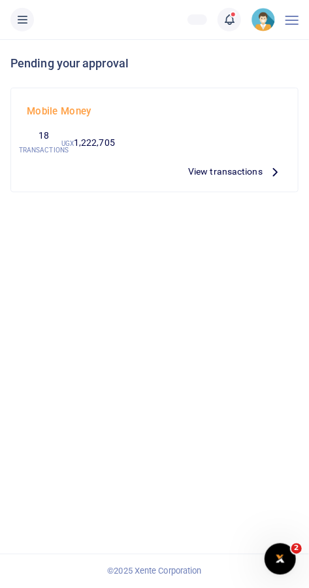
click at [237, 169] on span "View transactions" at bounding box center [225, 171] width 75 height 14
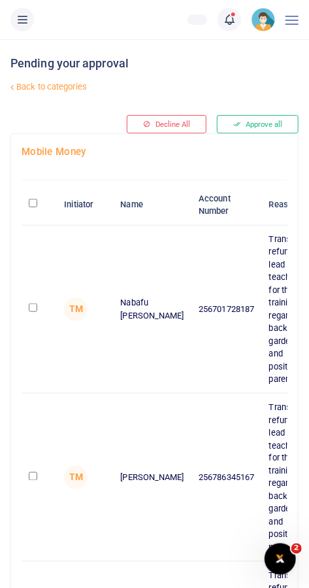
click at [230, 27] on link at bounding box center [230, 20] width 24 height 24
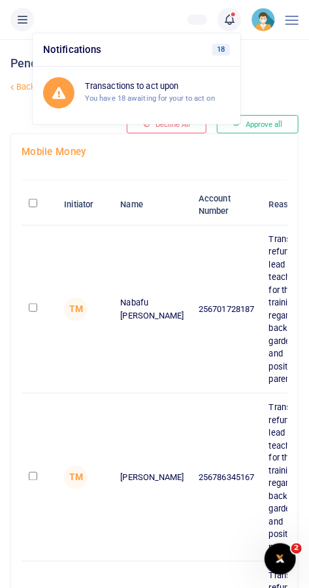
click at [236, 20] on span at bounding box center [236, 20] width 0 height 0
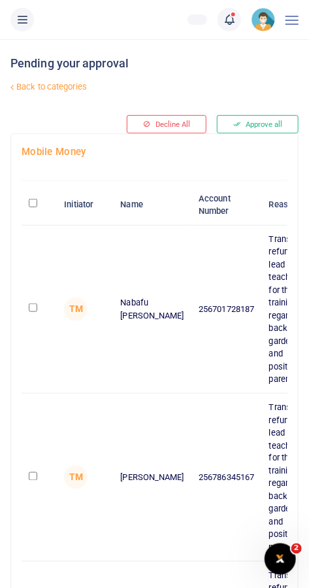
click at [227, 24] on icon at bounding box center [229, 19] width 13 height 14
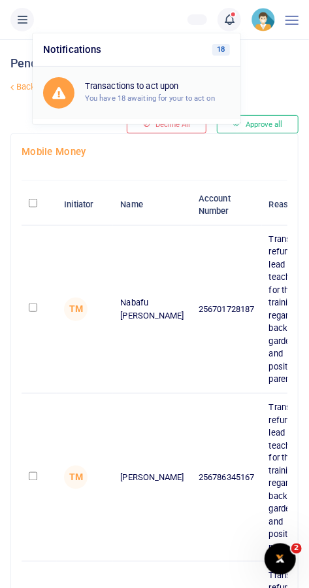
click at [174, 97] on small "You have 18 awaiting for your to act on" at bounding box center [150, 97] width 130 height 9
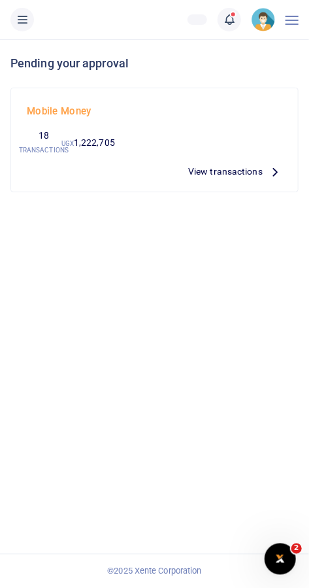
click at [234, 168] on span "View transactions" at bounding box center [225, 171] width 75 height 14
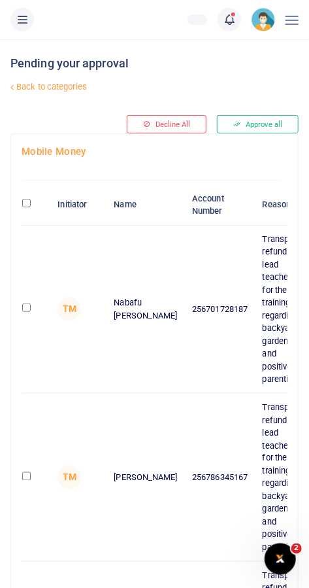
scroll to position [0, 2]
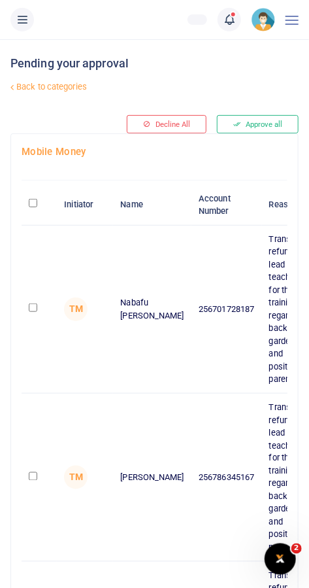
click at [236, 20] on span at bounding box center [236, 20] width 0 height 0
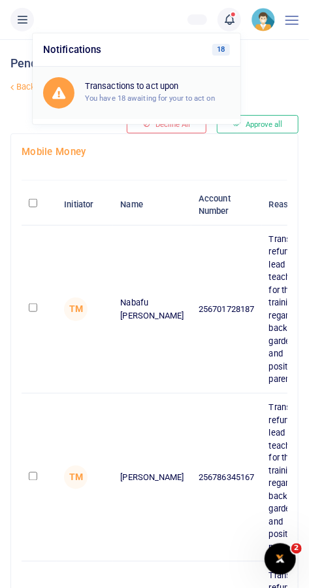
click at [191, 91] on div "Transactions to act upon You have 18 awaiting for your to act on" at bounding box center [157, 92] width 145 height 23
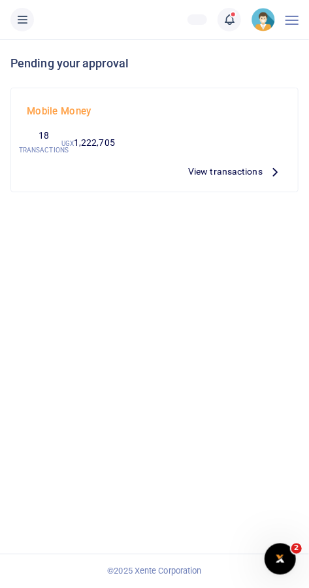
click at [239, 167] on span "View transactions" at bounding box center [225, 171] width 75 height 14
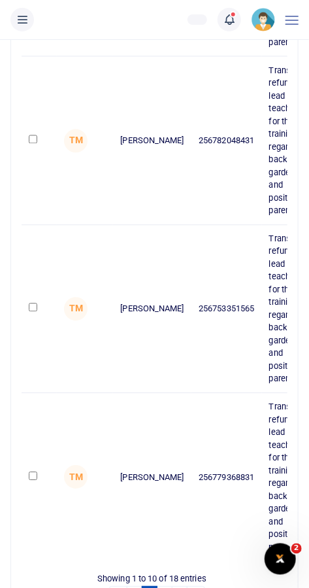
scroll to position [1349, 0]
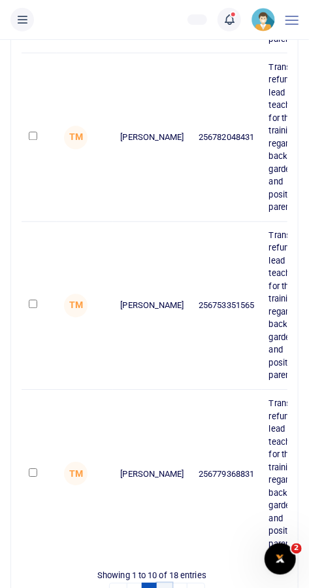
click at [165, 587] on link "2" at bounding box center [165, 592] width 16 height 18
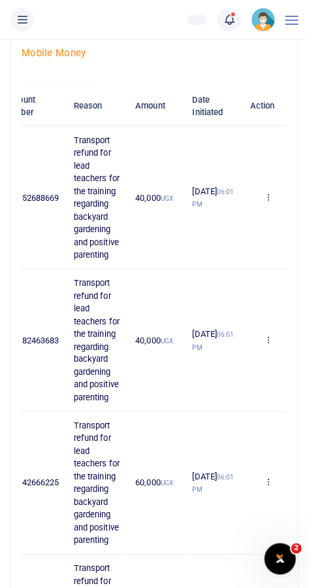
scroll to position [0, 193]
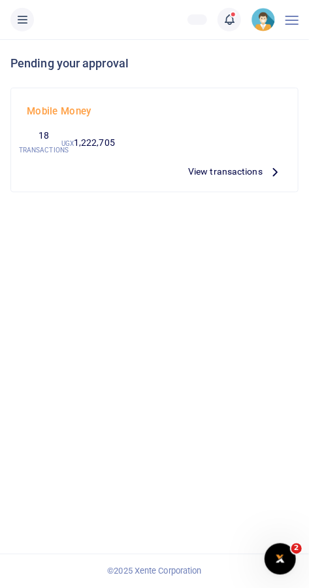
click at [236, 20] on span at bounding box center [236, 20] width 0 height 0
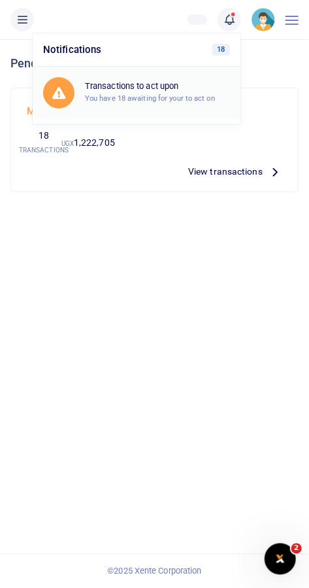
click at [193, 94] on small "You have 18 awaiting for your to act on" at bounding box center [150, 97] width 130 height 9
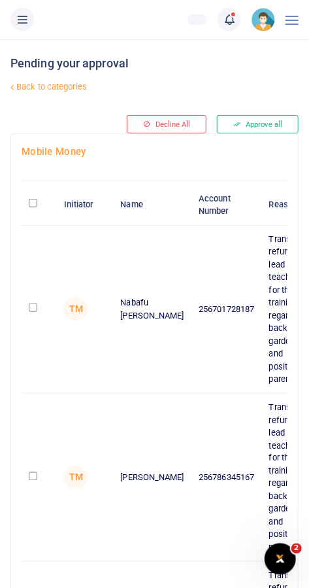
click at [231, 22] on icon at bounding box center [229, 19] width 13 height 14
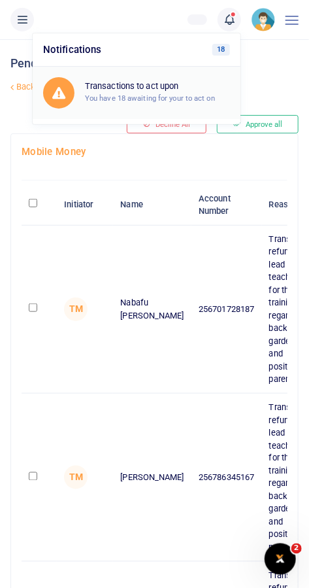
click at [194, 93] on small "You have 18 awaiting for your to act on" at bounding box center [150, 97] width 130 height 9
